Goal: Transaction & Acquisition: Subscribe to service/newsletter

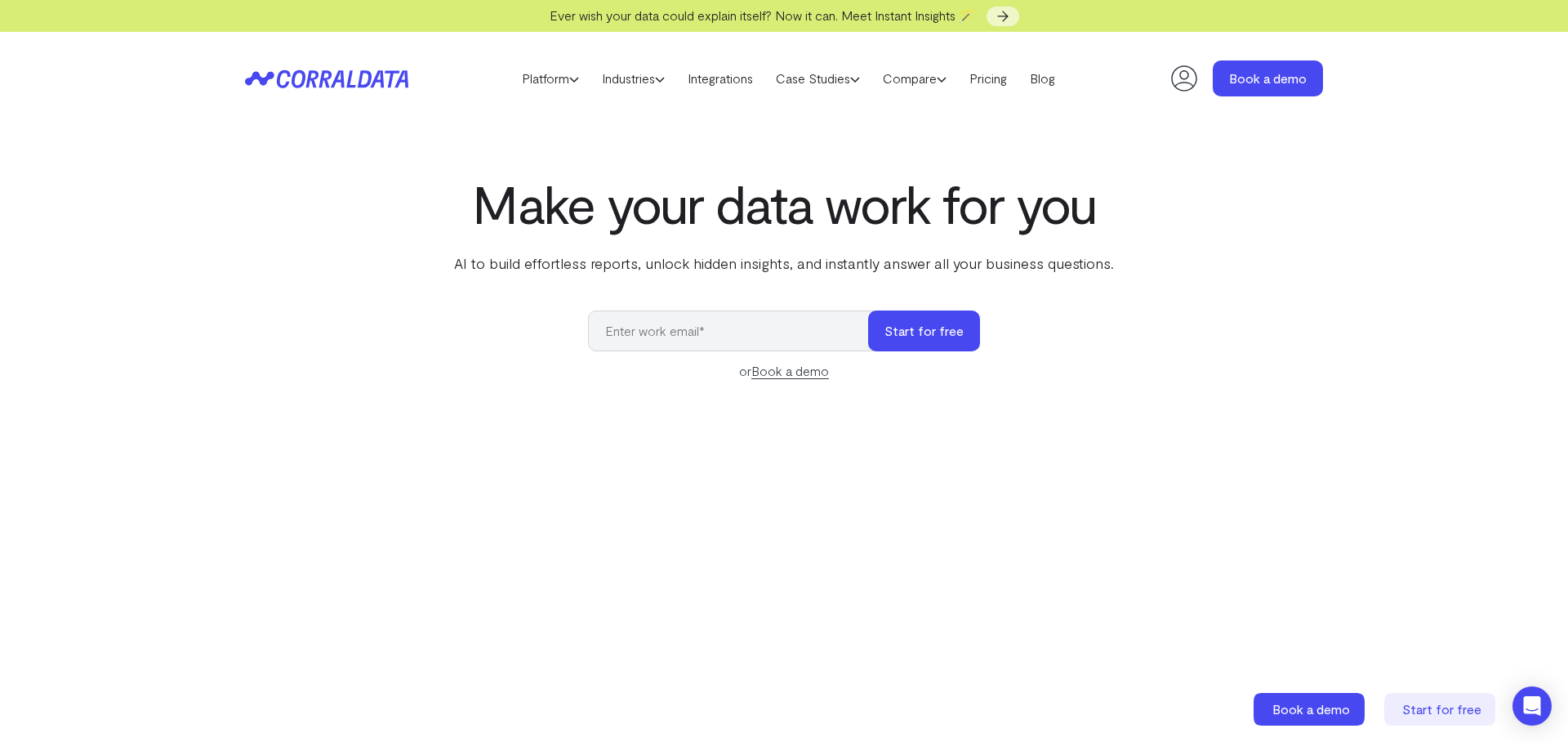
click at [1182, 77] on icon at bounding box center [1184, 78] width 33 height 33
click at [1175, 76] on icon at bounding box center [1184, 78] width 33 height 33
click at [1186, 82] on icon at bounding box center [1184, 79] width 26 height 26
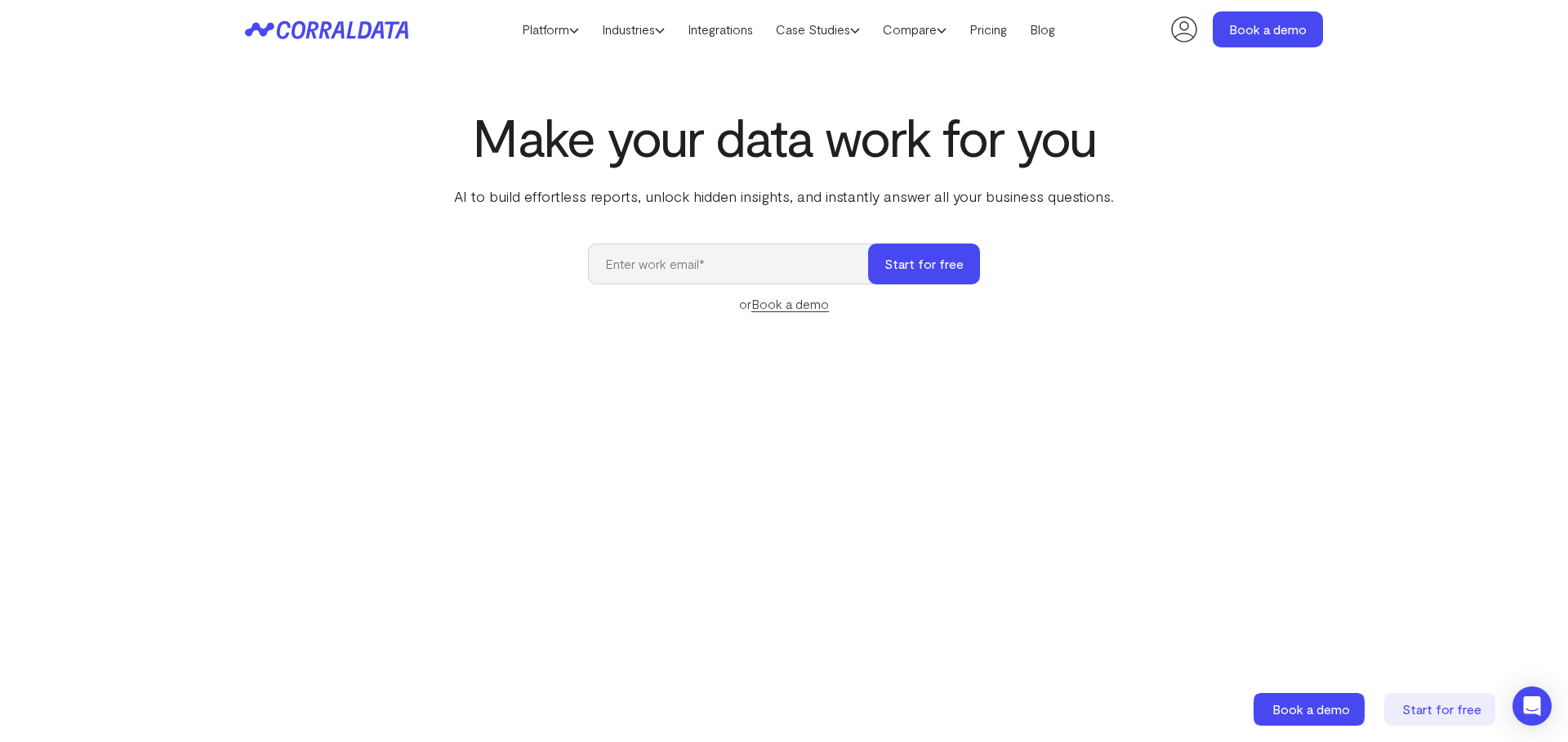
scroll to position [29, 0]
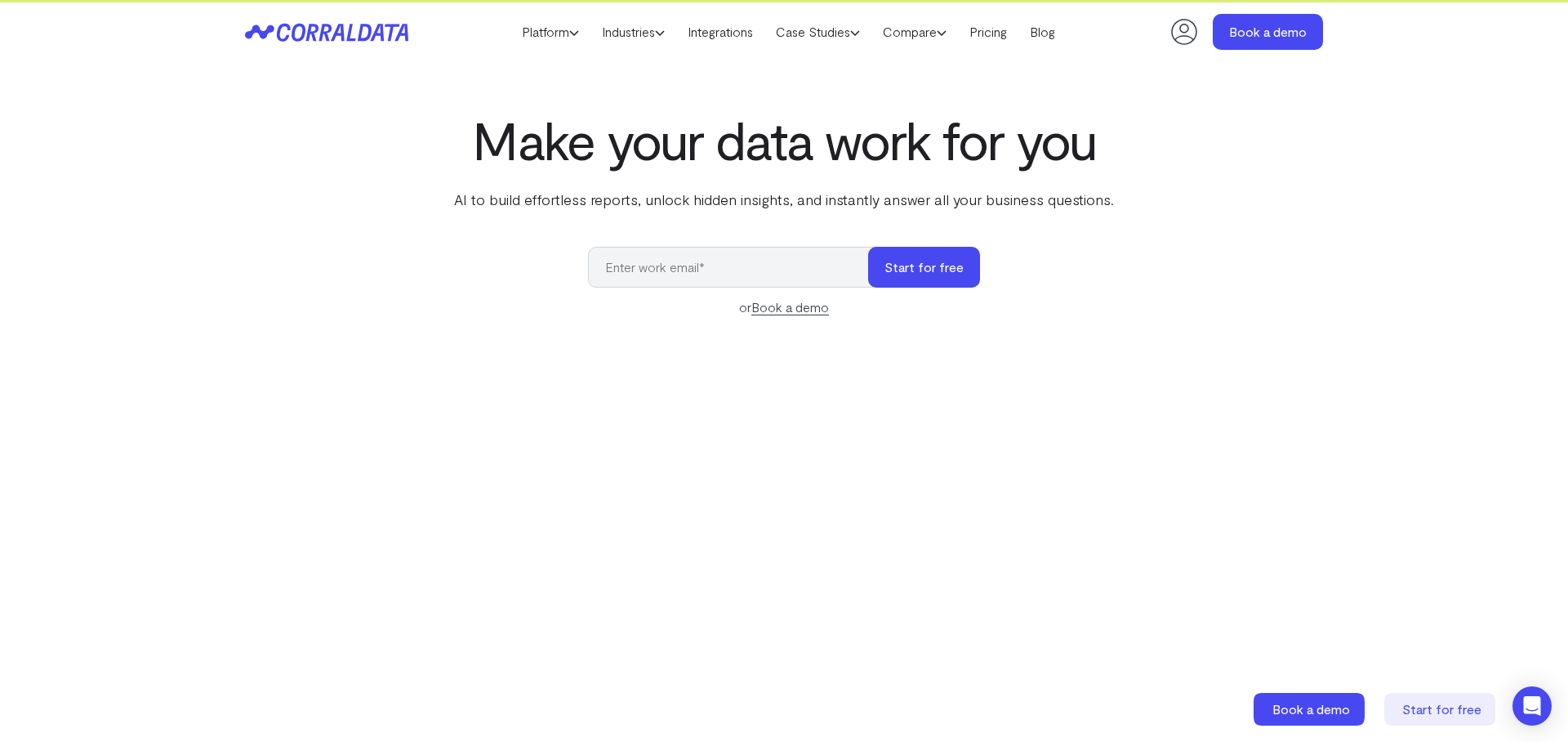
click at [834, 271] on input "email" at bounding box center [736, 267] width 296 height 41
type input "glenn.auyoung@weka.io"
click at [943, 271] on button "Start for free" at bounding box center [924, 267] width 111 height 41
